Goal: Task Accomplishment & Management: Use online tool/utility

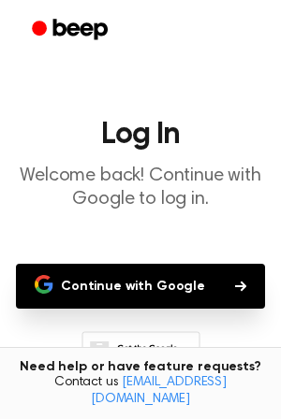
click at [165, 287] on button "Continue with Google" at bounding box center [140, 286] width 249 height 45
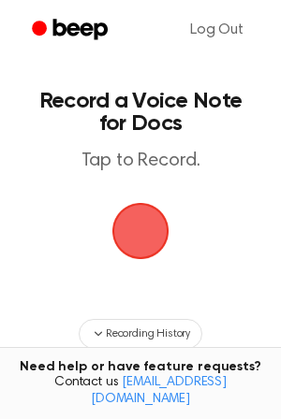
click at [137, 216] on span "button" at bounding box center [140, 231] width 52 height 52
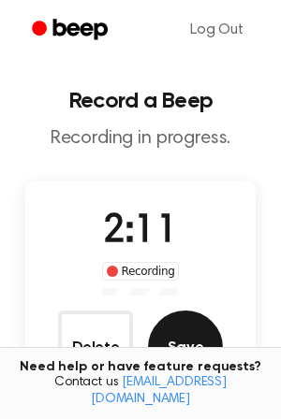
click at [182, 337] on button "Save" at bounding box center [185, 347] width 75 height 75
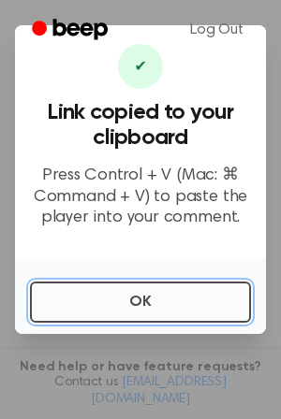
click at [186, 295] on button "OK" at bounding box center [140, 301] width 221 height 41
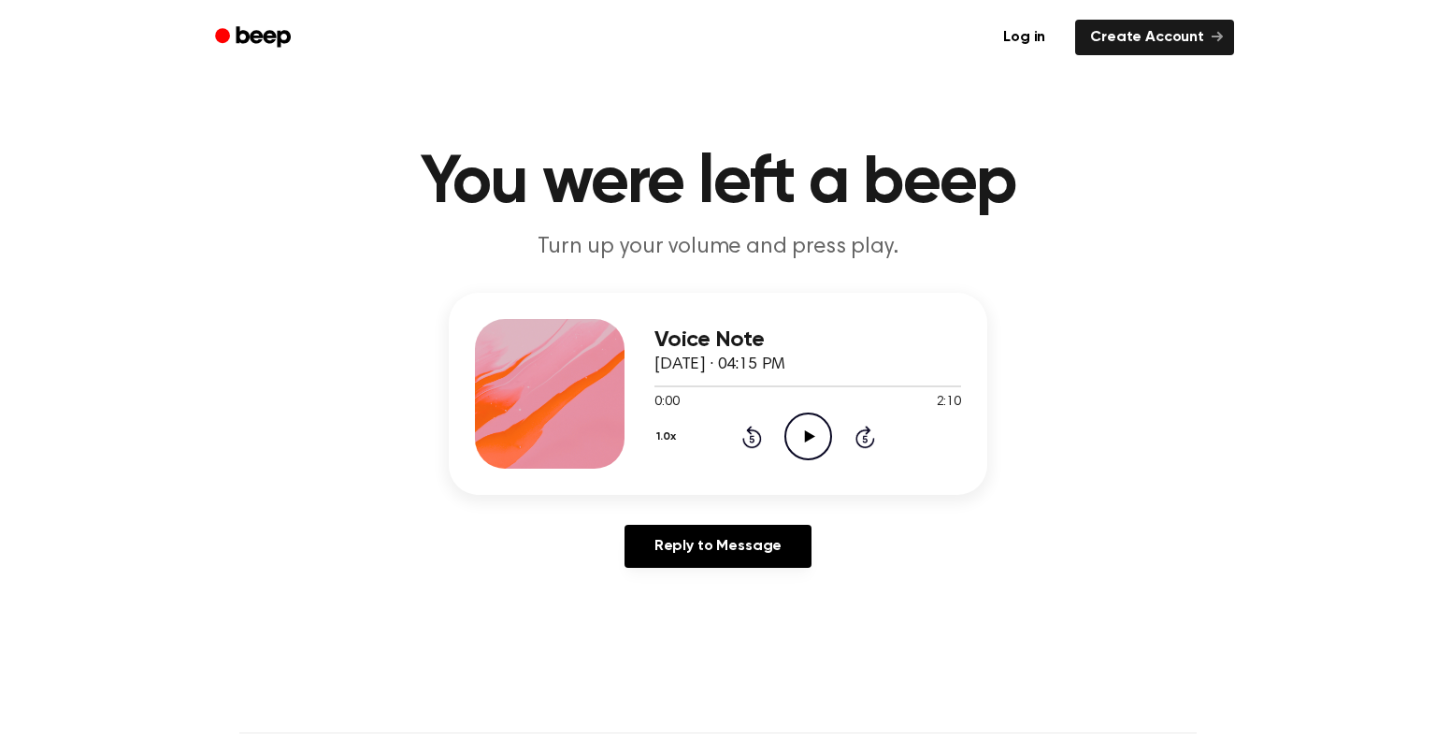
click at [804, 444] on icon "Play Audio" at bounding box center [809, 436] width 48 height 48
